Goal: Navigation & Orientation: Find specific page/section

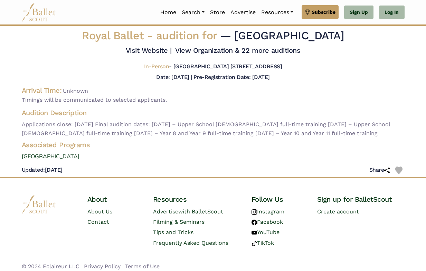
click at [41, 11] on img at bounding box center [39, 12] width 35 height 19
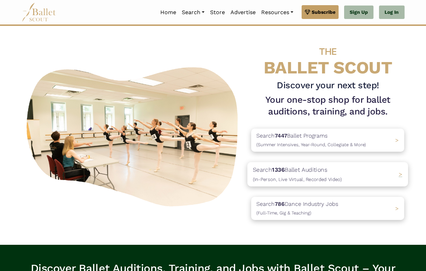
click at [402, 175] on span ">" at bounding box center [400, 174] width 4 height 7
